Goal: Task Accomplishment & Management: Use online tool/utility

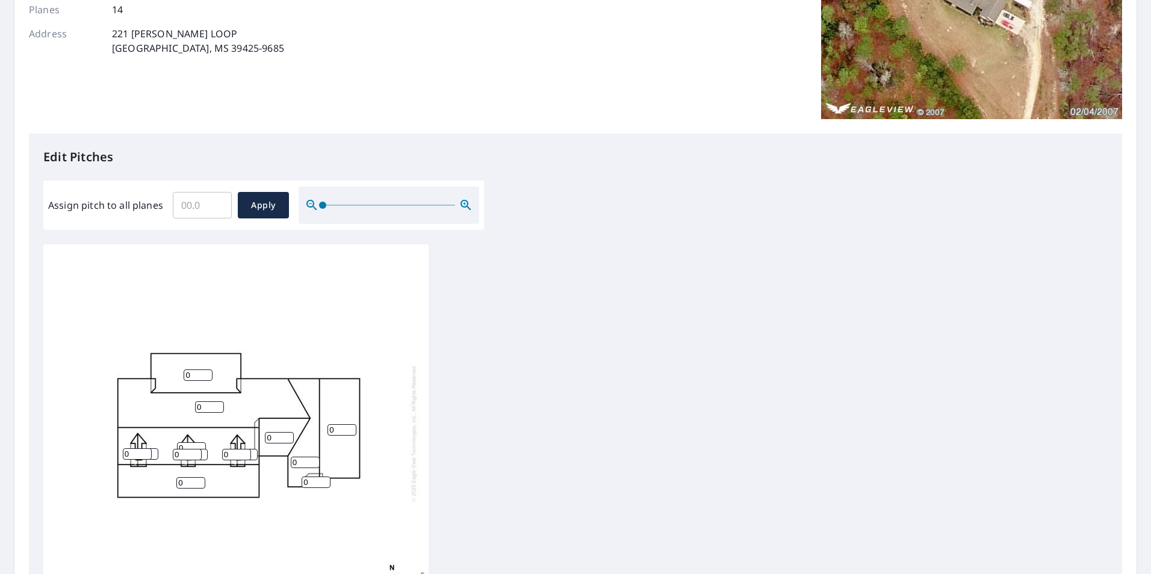
scroll to position [181, 0]
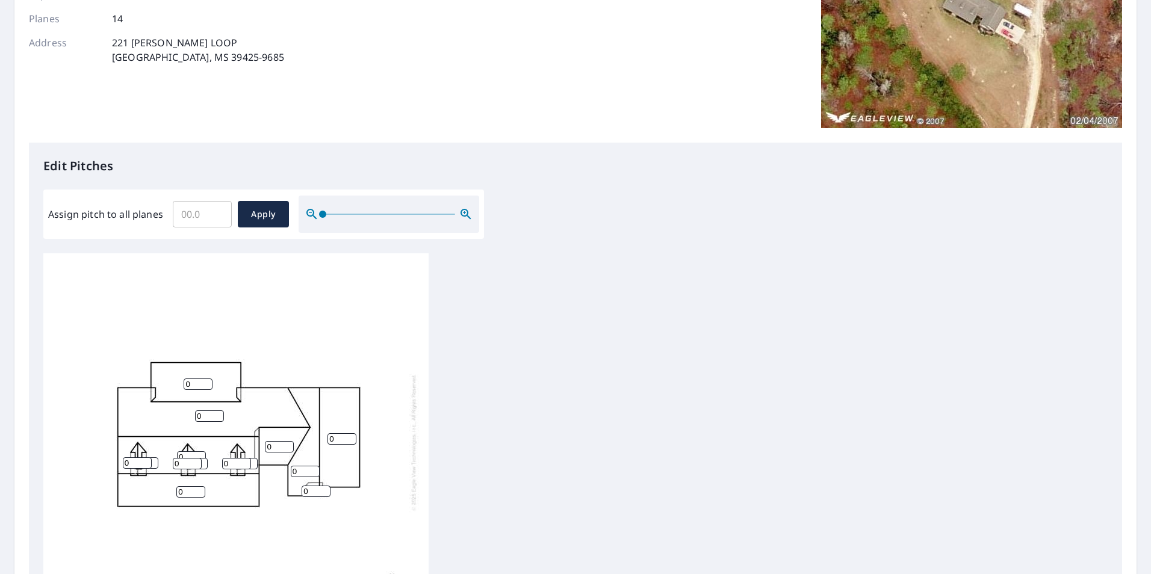
click at [199, 209] on input "Assign pitch to all planes" at bounding box center [202, 214] width 59 height 34
type input "6"
click at [267, 213] on span "Apply" at bounding box center [263, 214] width 32 height 15
type input "6"
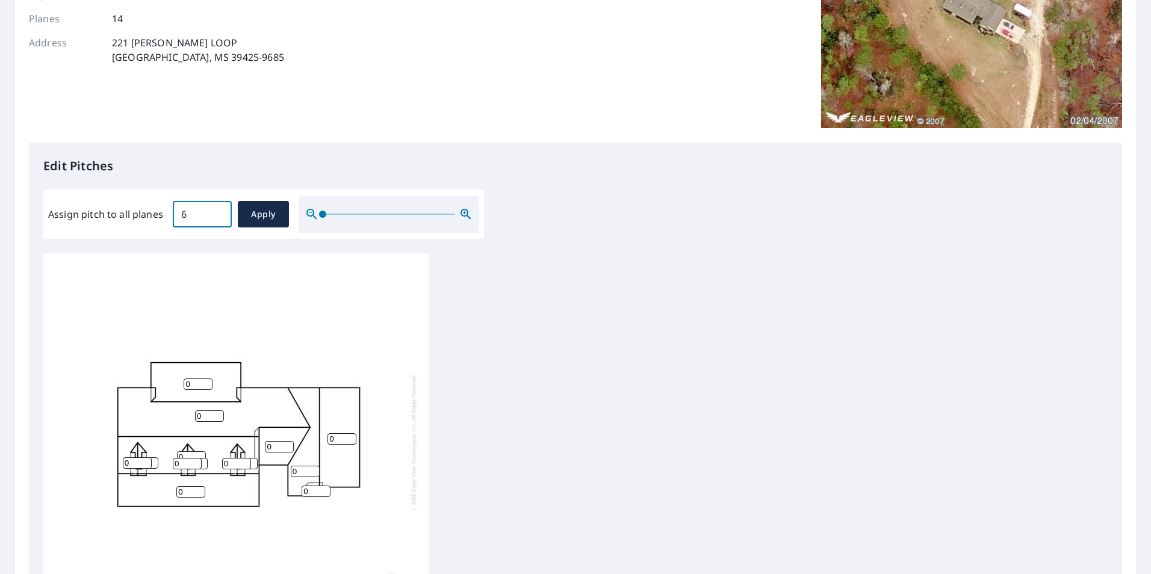
type input "6"
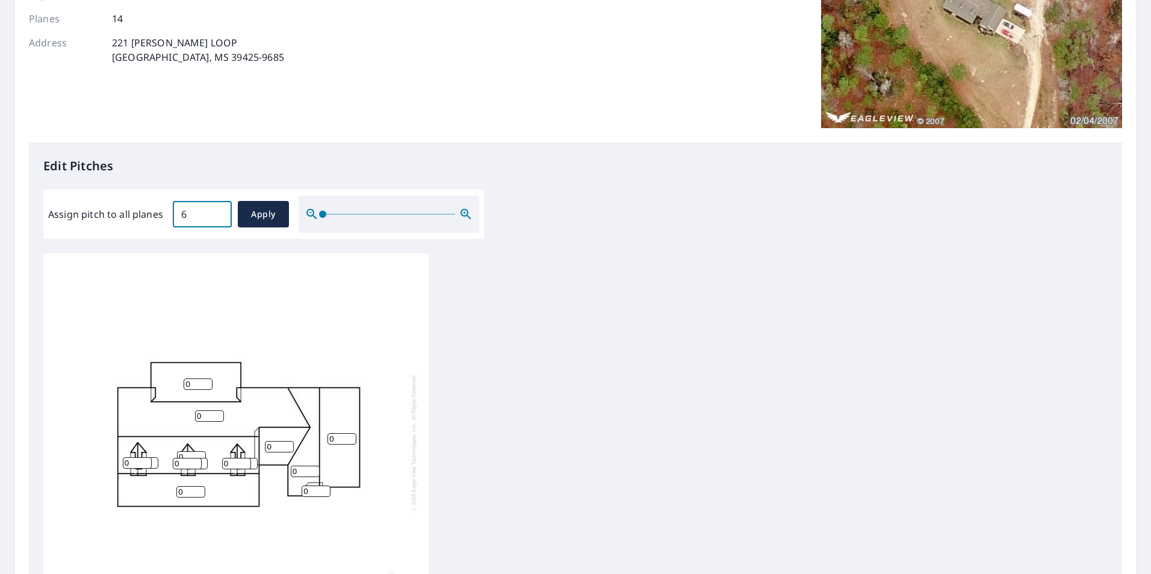
type input "6"
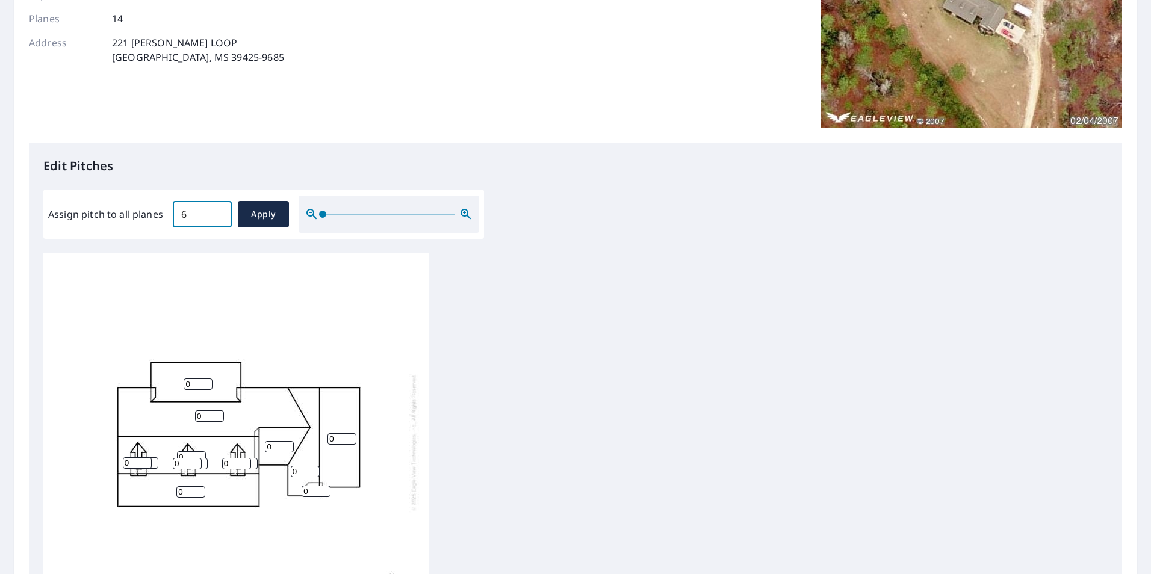
type input "6"
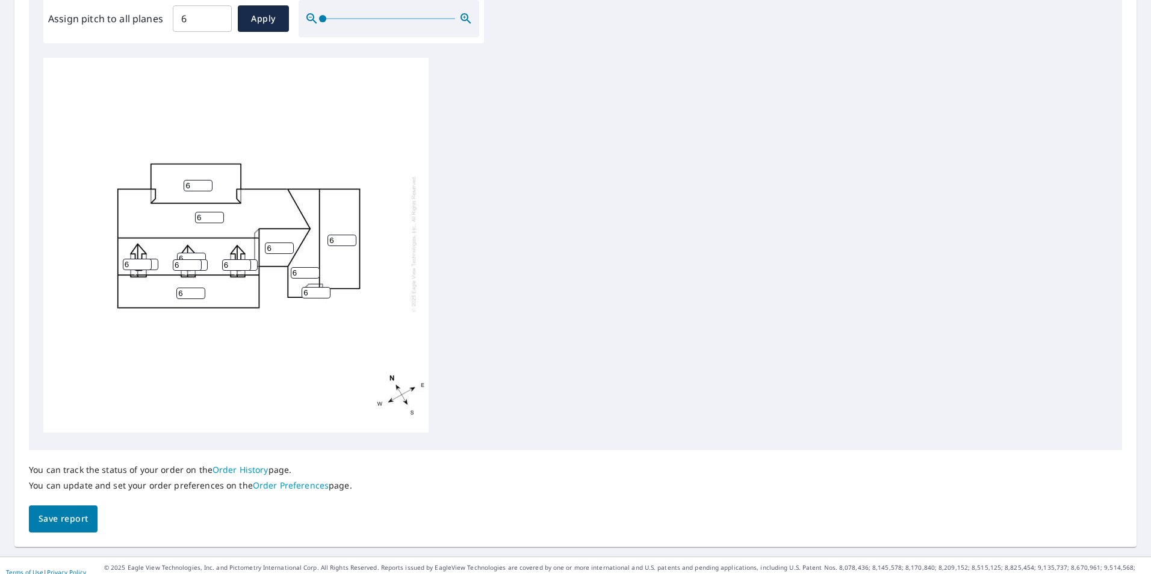
scroll to position [379, 0]
click at [61, 509] on span "Save report" at bounding box center [63, 516] width 49 height 15
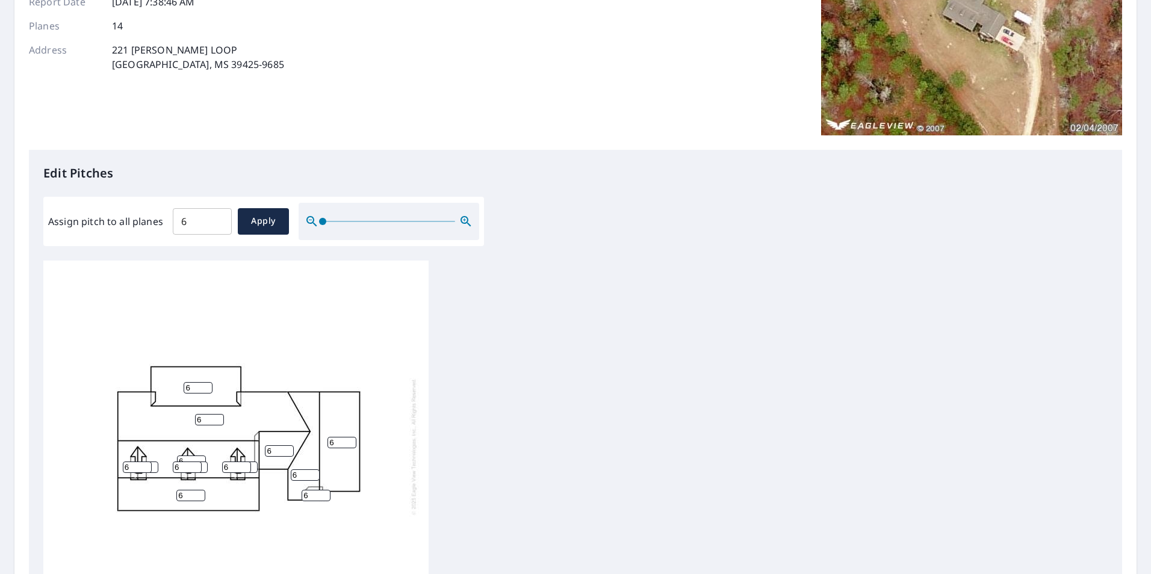
scroll to position [0, 0]
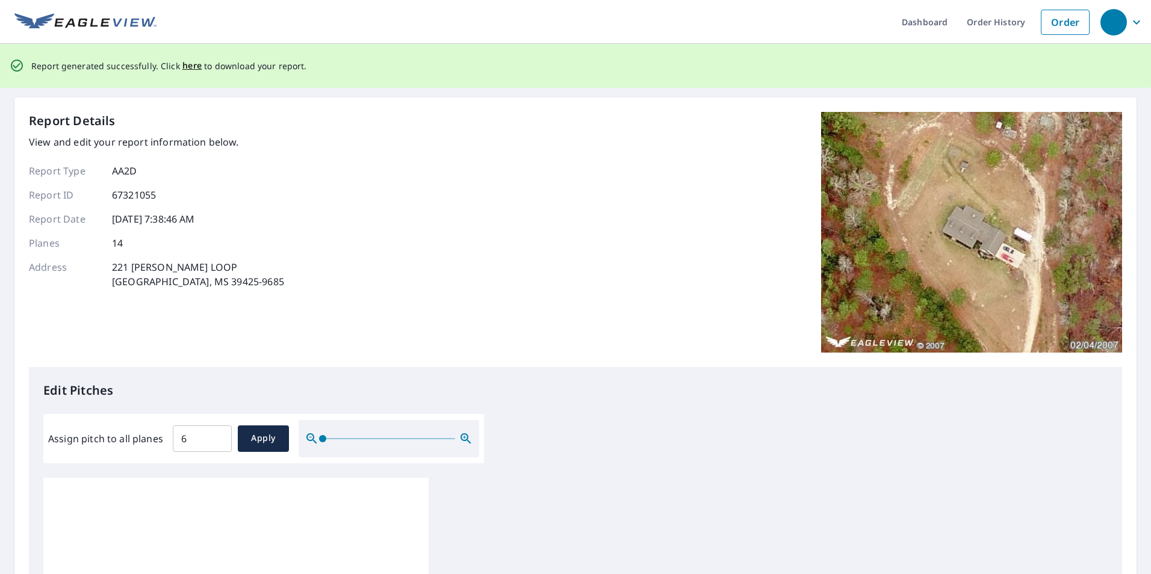
click at [190, 64] on span "here" at bounding box center [192, 65] width 20 height 15
